Goal: Task Accomplishment & Management: Use online tool/utility

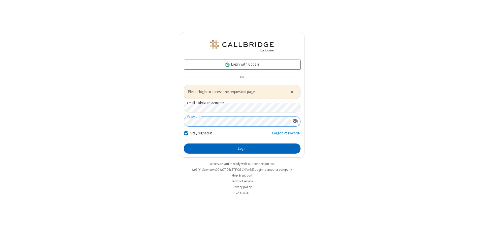
click at [242, 148] on button "Login" at bounding box center [242, 148] width 117 height 10
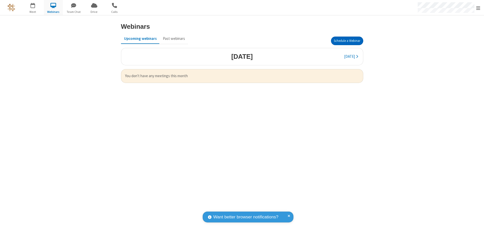
click at [347, 41] on button "Schedule a Webinar" at bounding box center [347, 41] width 32 height 9
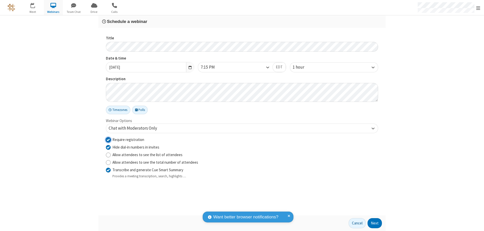
click at [108, 139] on input "Require registration" at bounding box center [108, 139] width 5 height 5
checkbox input "false"
click at [374, 223] on button "Next" at bounding box center [374, 223] width 14 height 10
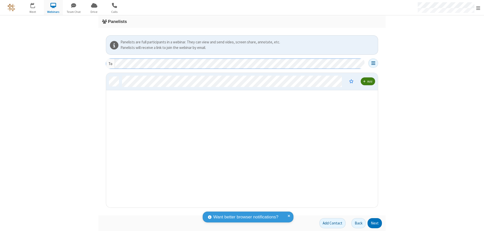
scroll to position [131, 268]
click at [374, 223] on button "Next" at bounding box center [374, 223] width 14 height 10
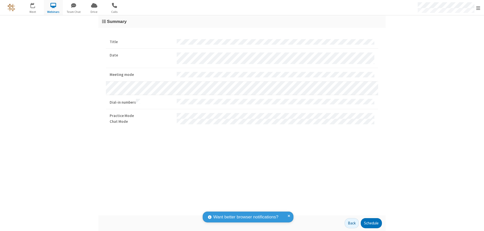
click at [371, 223] on button "Schedule" at bounding box center [370, 223] width 21 height 10
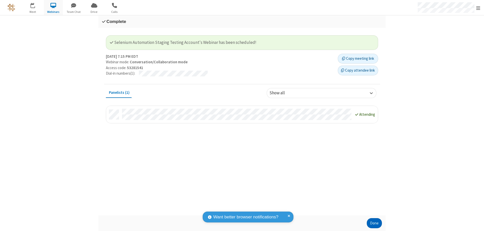
click at [374, 223] on button "Done" at bounding box center [373, 223] width 15 height 10
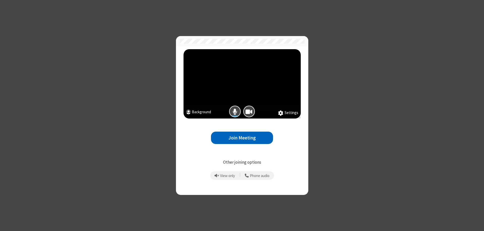
click at [242, 137] on button "Join Meeting" at bounding box center [242, 137] width 62 height 12
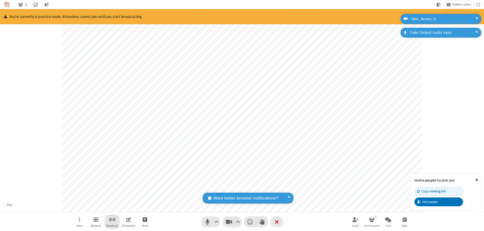
click at [112, 219] on span "Start broadcast" at bounding box center [112, 219] width 6 height 6
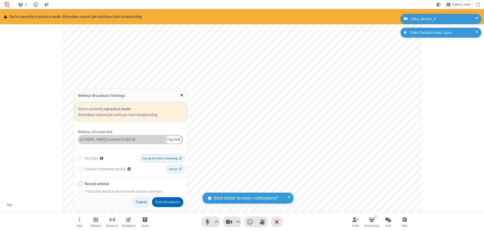
click at [167, 202] on button "Start broadcast" at bounding box center [167, 202] width 31 height 10
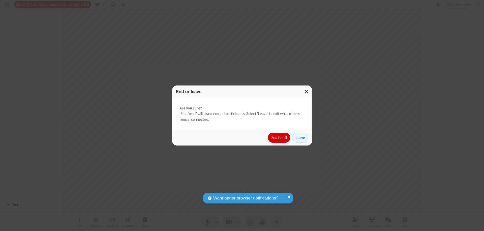
click at [279, 137] on button "End for all" at bounding box center [279, 137] width 22 height 10
